Goal: Transaction & Acquisition: Purchase product/service

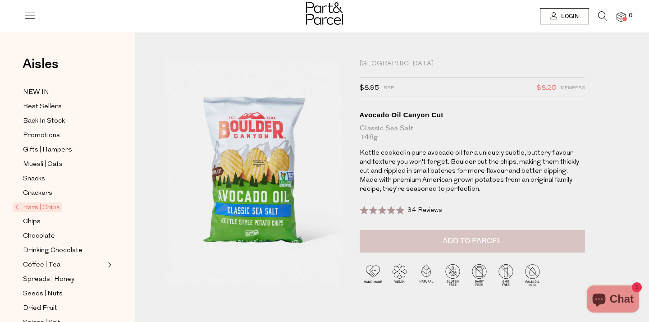
scroll to position [3, 0]
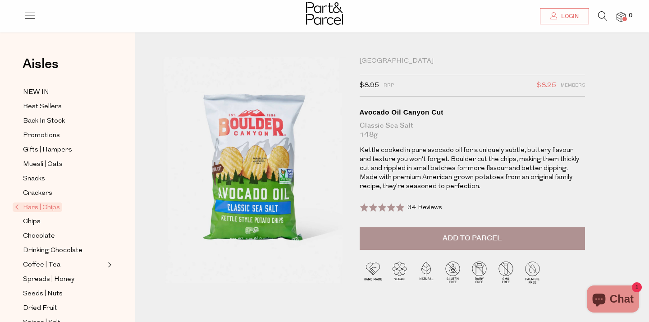
click at [395, 236] on button "Add to Parcel" at bounding box center [472, 238] width 225 height 23
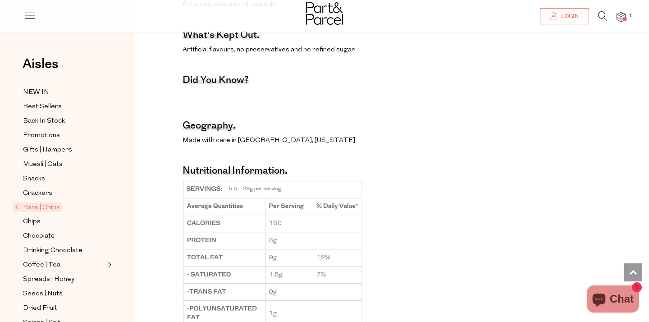
scroll to position [463, 0]
click at [46, 121] on span "Back In Stock" at bounding box center [44, 121] width 42 height 11
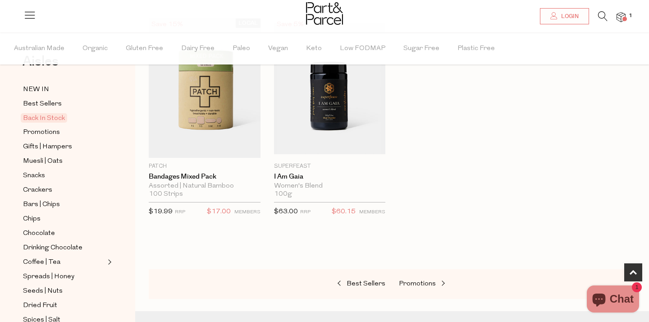
scroll to position [32, 0]
click at [37, 185] on span "Crackers" at bounding box center [37, 189] width 29 height 11
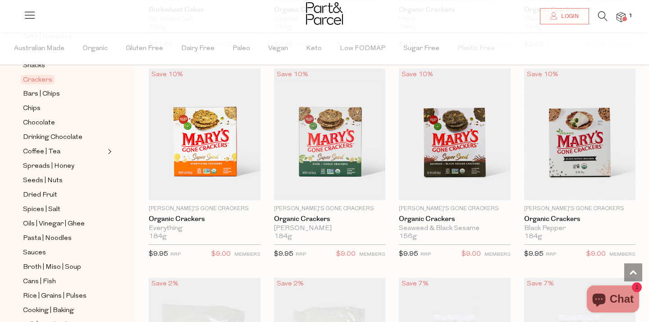
scroll to position [1129, 0]
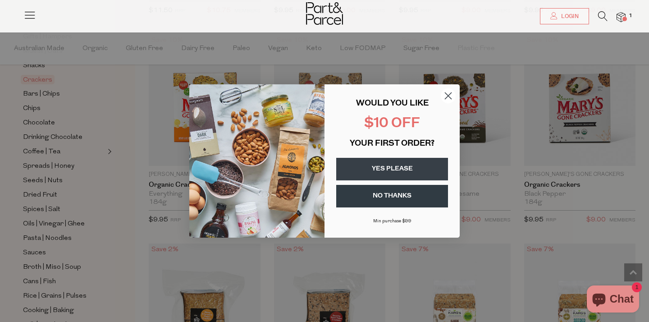
click at [444, 97] on circle "Close dialog" at bounding box center [448, 95] width 15 height 15
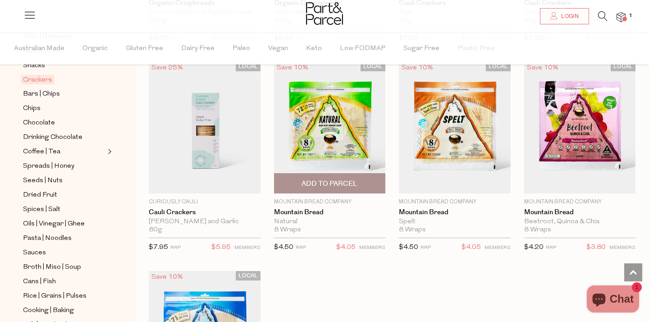
scroll to position [1730, 0]
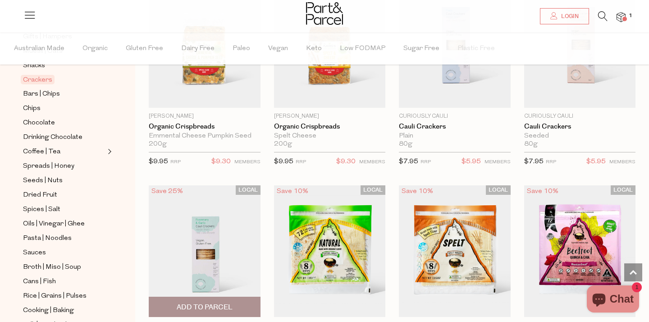
scroll to position [1661, 0]
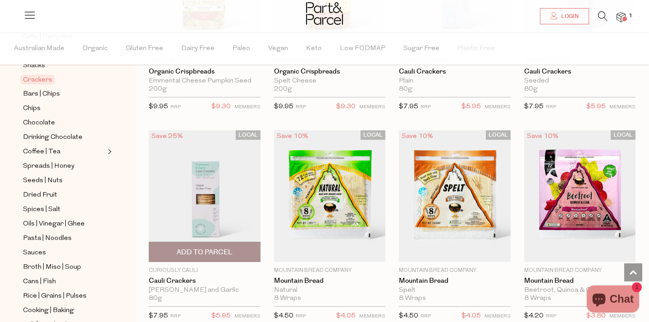
click at [200, 248] on span "Add To Parcel" at bounding box center [205, 251] width 56 height 9
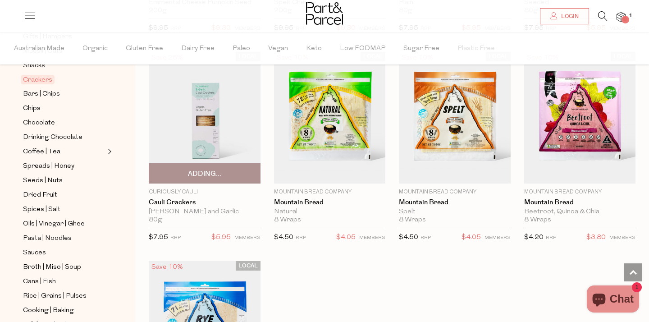
scroll to position [1738, 0]
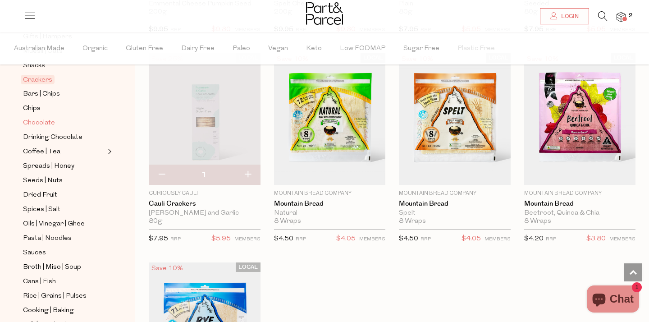
click at [32, 125] on span "Chocolate" at bounding box center [39, 123] width 32 height 11
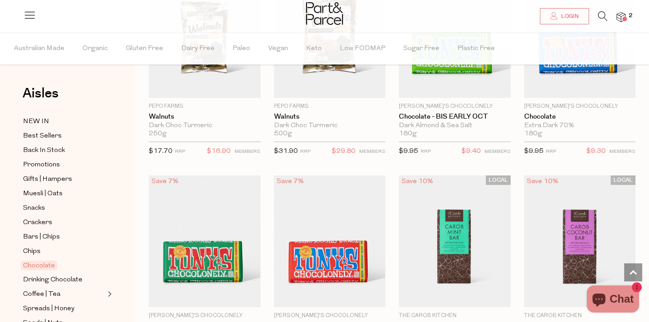
scroll to position [2182, 0]
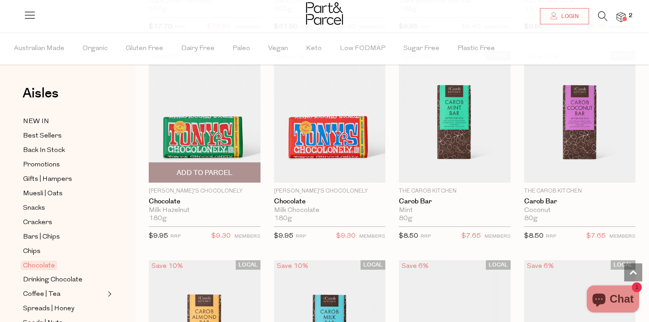
click at [213, 147] on img at bounding box center [205, 116] width 112 height 132
